Goal: Task Accomplishment & Management: Manage account settings

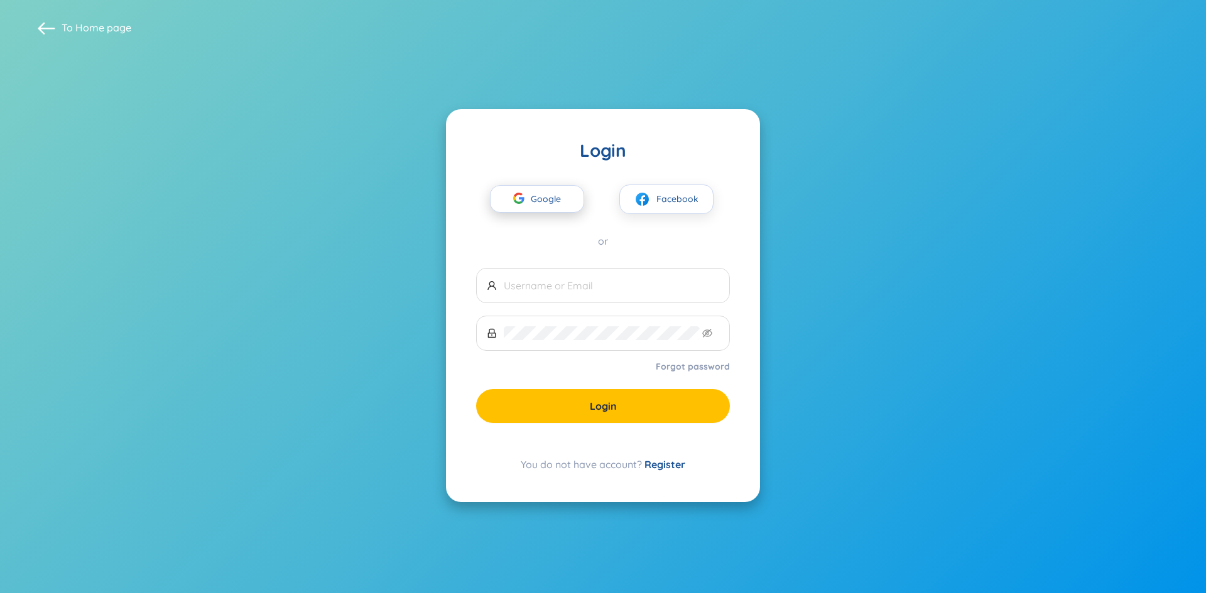
click at [528, 199] on div "button" at bounding box center [519, 200] width 24 height 28
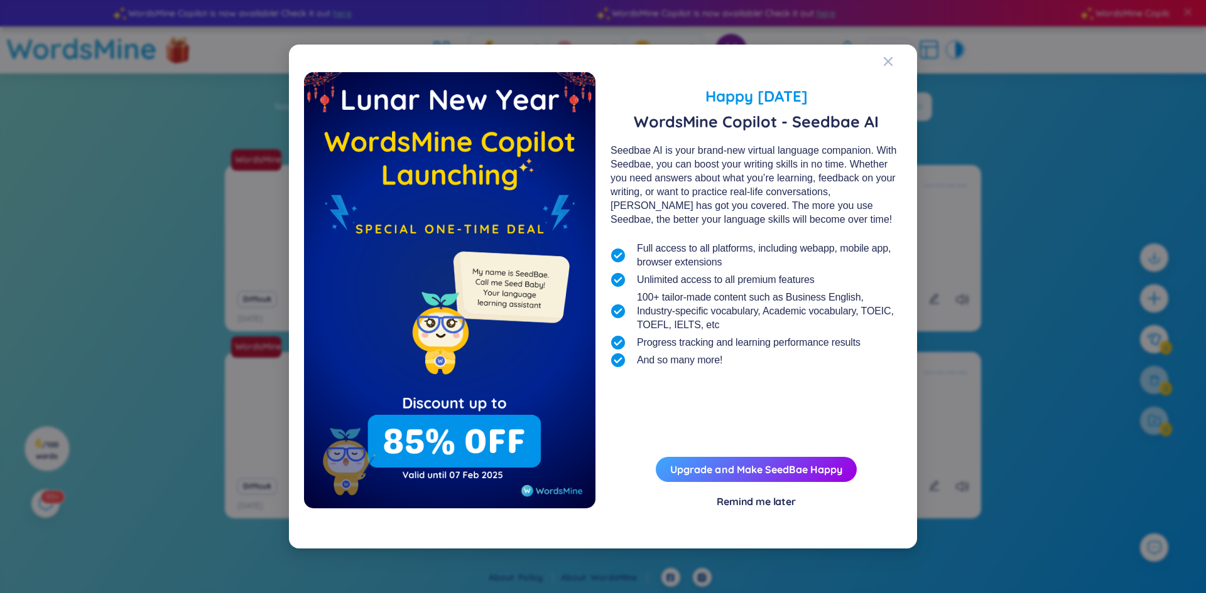
click at [882, 57] on div "Happy Lunar New Year 2025 WordsMine Copilot - Seedbae AI Seedbae AI is your bra…" at bounding box center [603, 297] width 628 height 504
click at [887, 62] on icon "Close" at bounding box center [887, 61] width 9 height 9
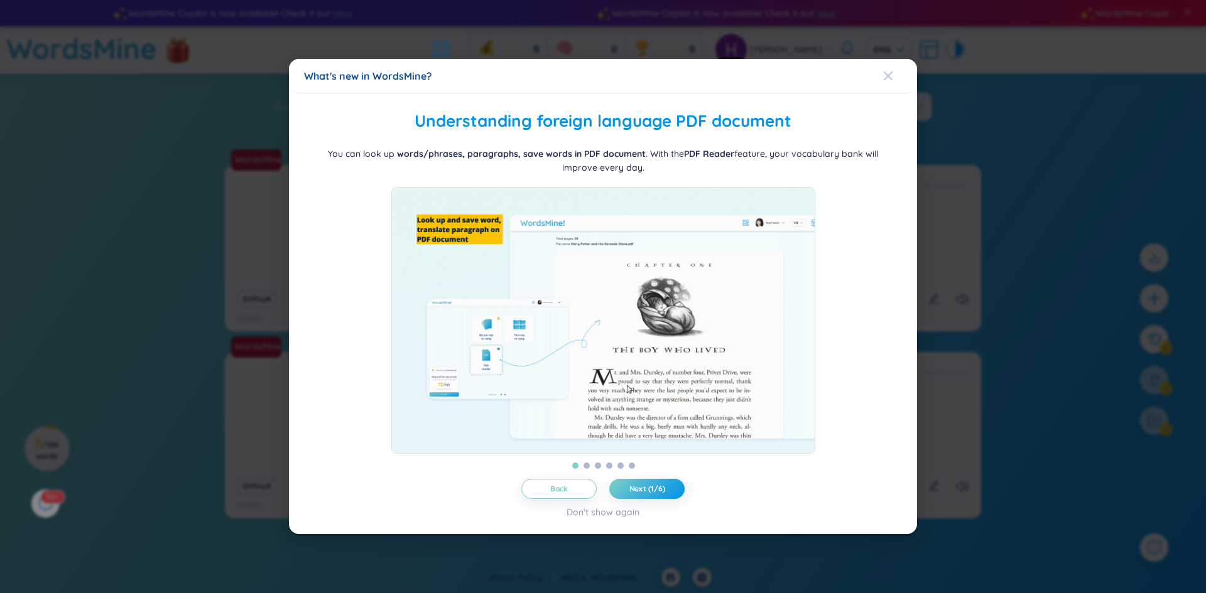
click at [898, 68] on span "Close" at bounding box center [900, 76] width 34 height 34
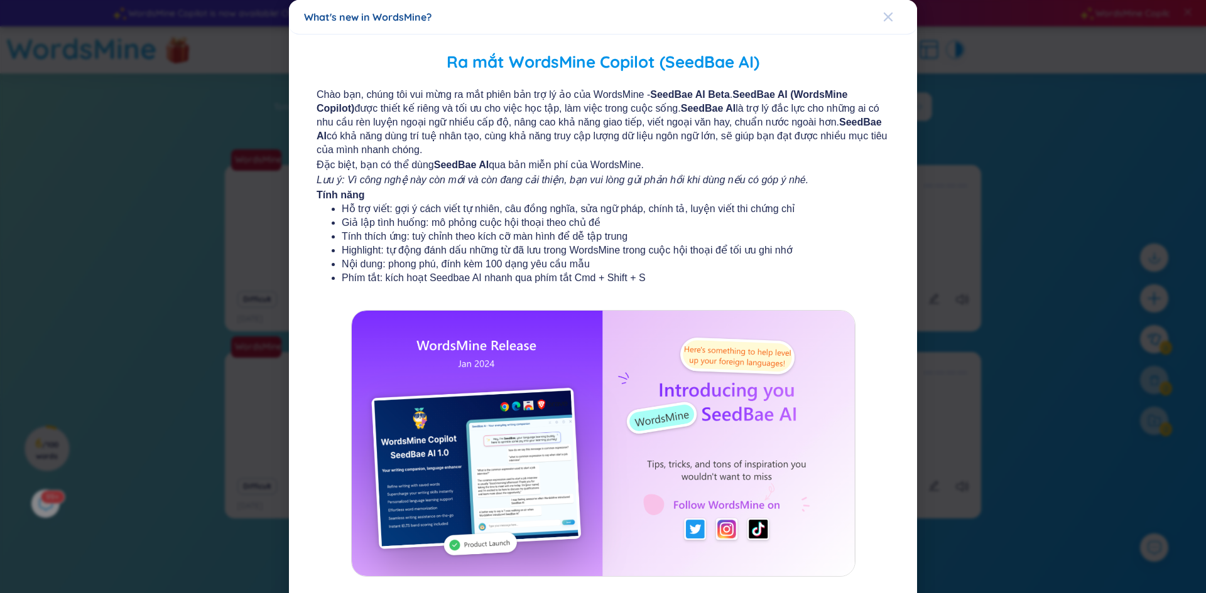
click at [883, 14] on icon "Close" at bounding box center [887, 17] width 9 height 9
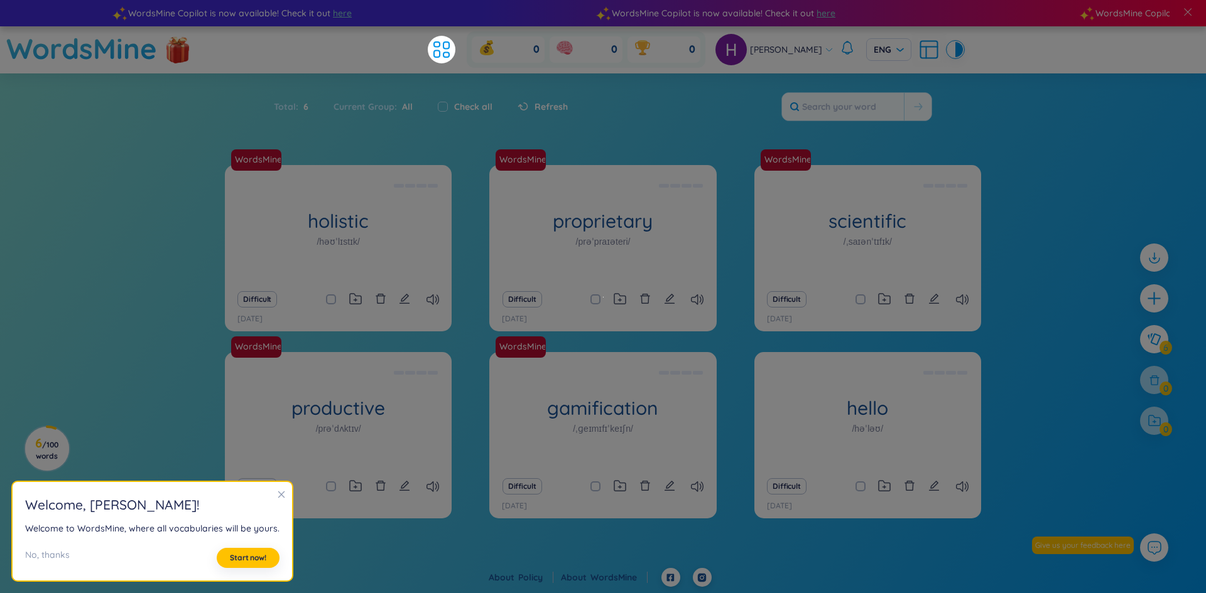
click at [502, 143] on section "Sort Alphabet Ascending Alphabet Descending Time-based Ascending Time-based Des…" at bounding box center [603, 316] width 1206 height 486
